Goal: Information Seeking & Learning: Learn about a topic

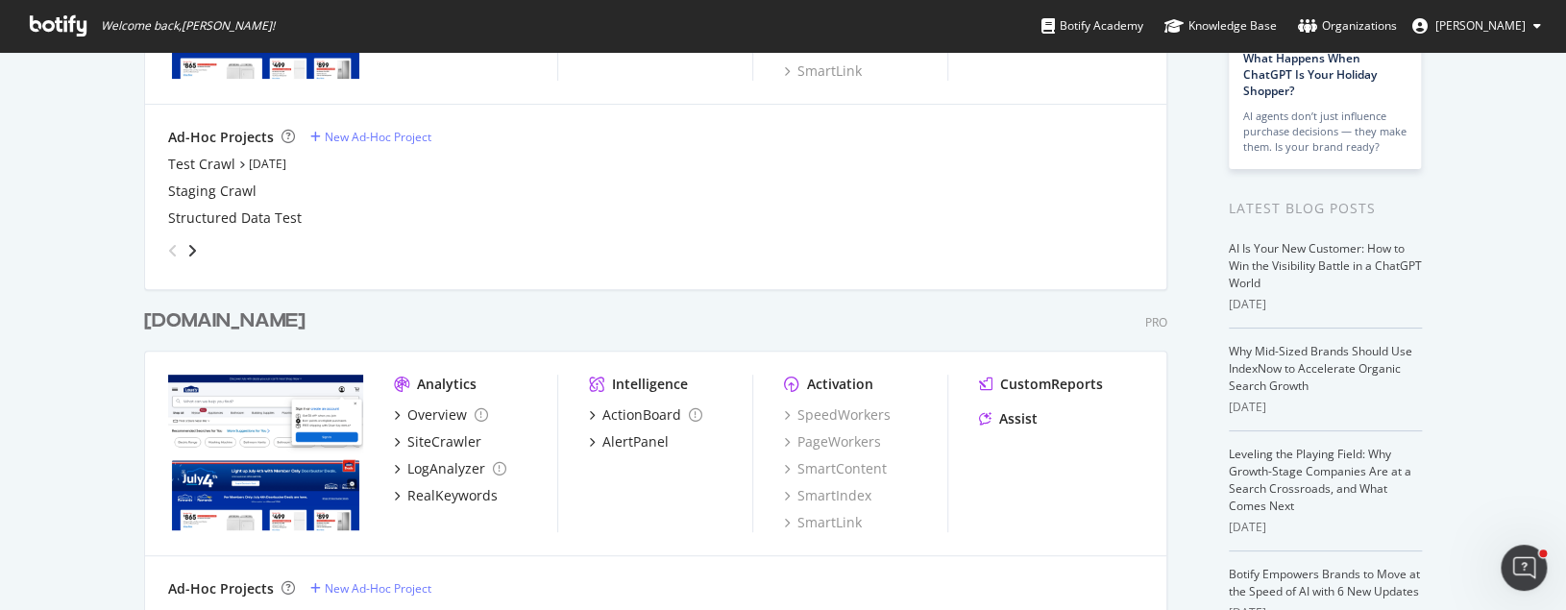
scroll to position [384, 0]
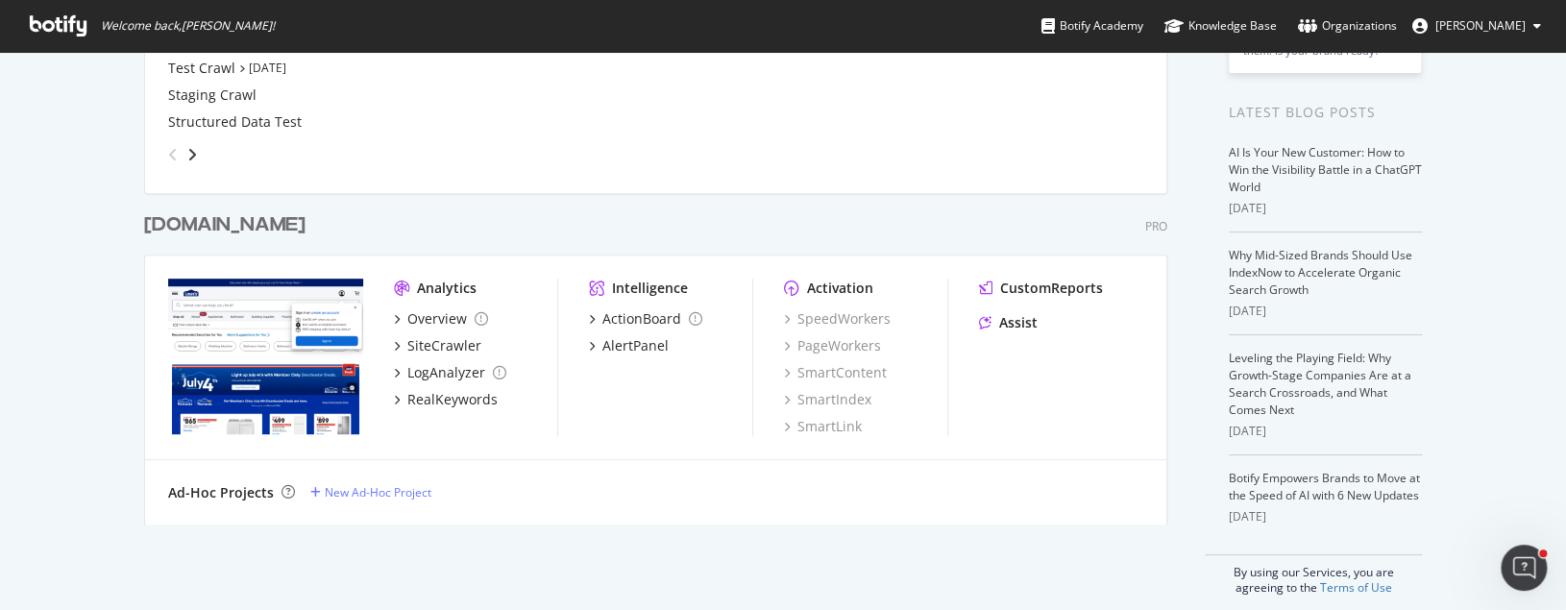
click at [277, 223] on div "[DOMAIN_NAME]" at bounding box center [224, 225] width 161 height 28
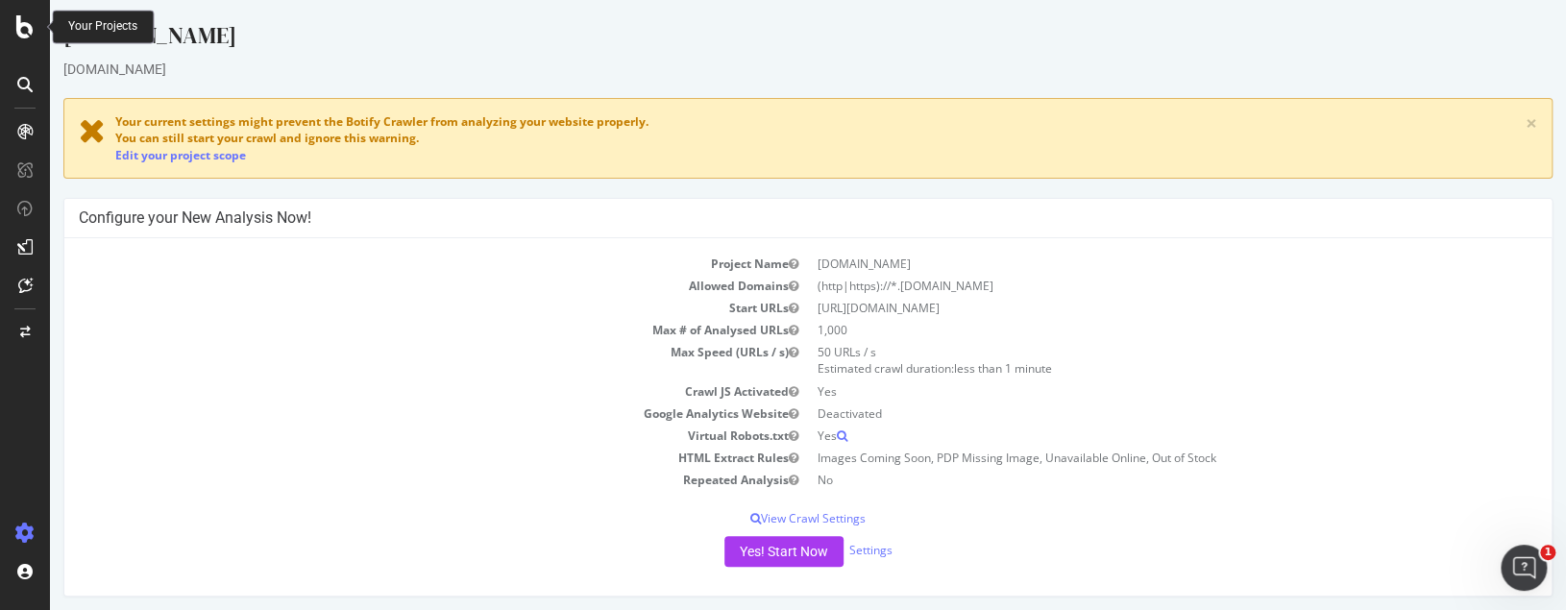
click at [30, 31] on icon at bounding box center [24, 26] width 17 height 23
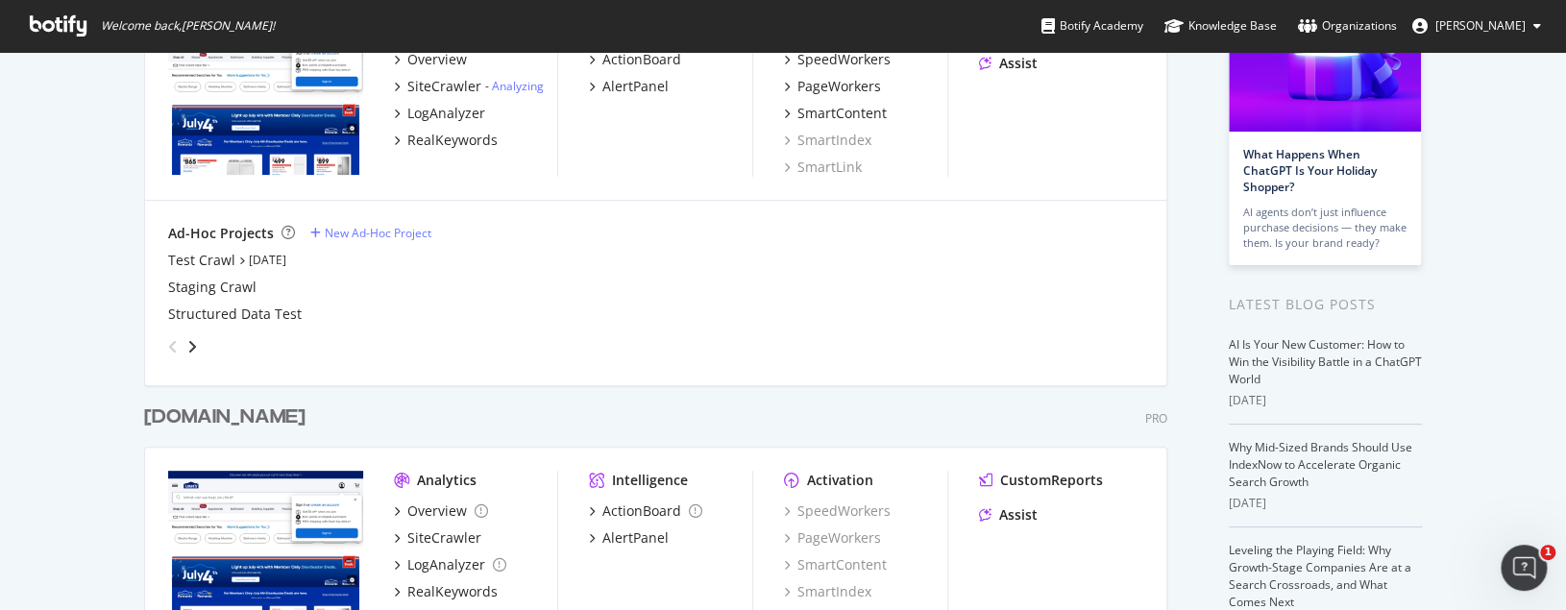
scroll to position [288, 0]
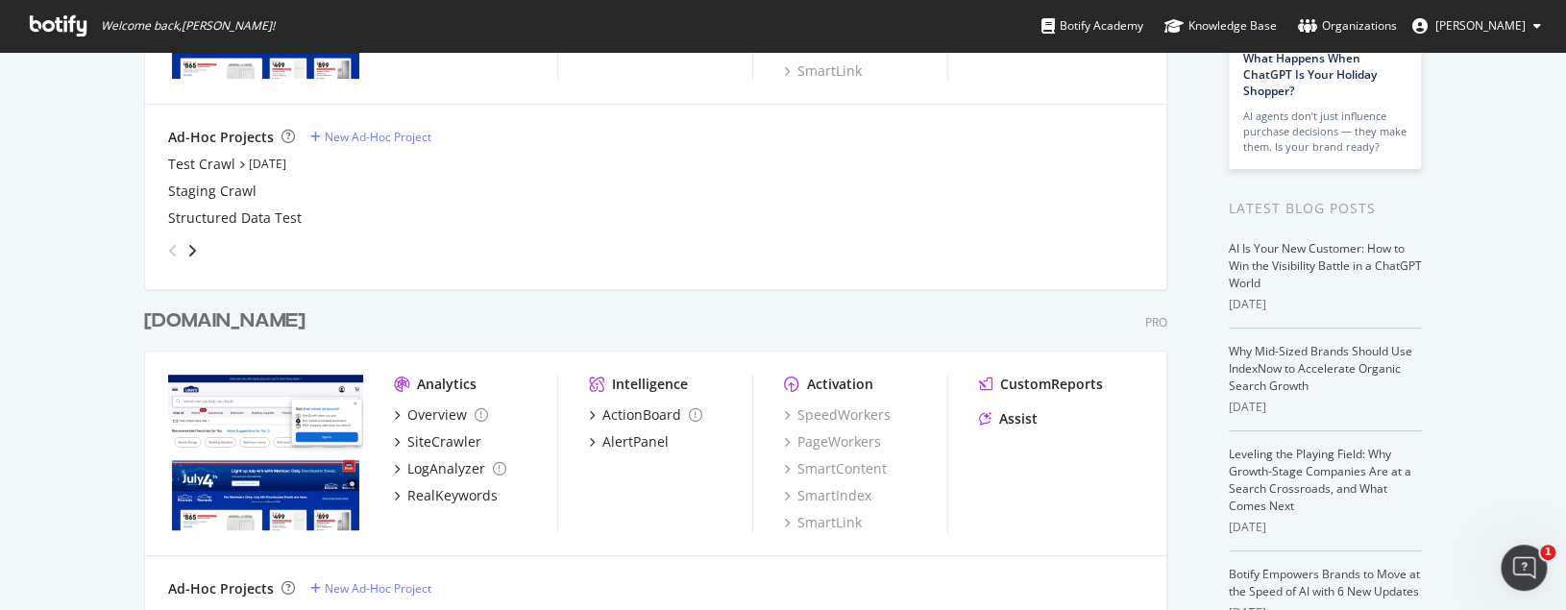
click at [287, 330] on div "[DOMAIN_NAME]" at bounding box center [224, 322] width 161 height 28
